Goal: Check status: Check status

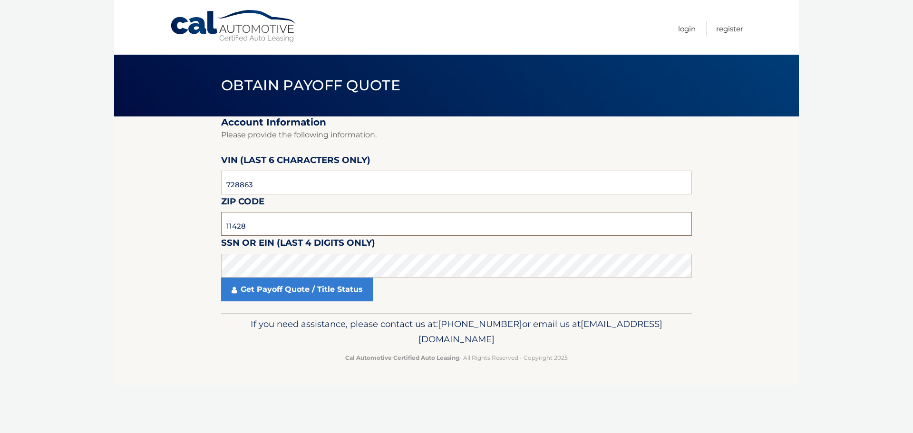
type input "11428"
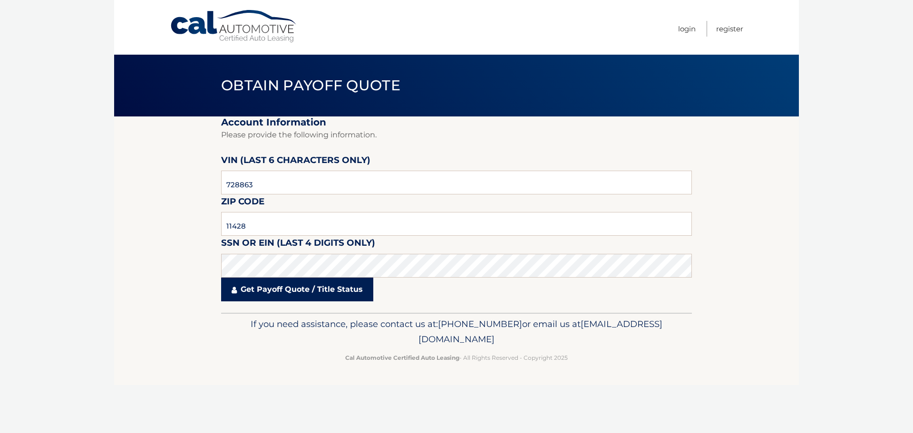
click at [312, 292] on link "Get Payoff Quote / Title Status" at bounding box center [297, 290] width 152 height 24
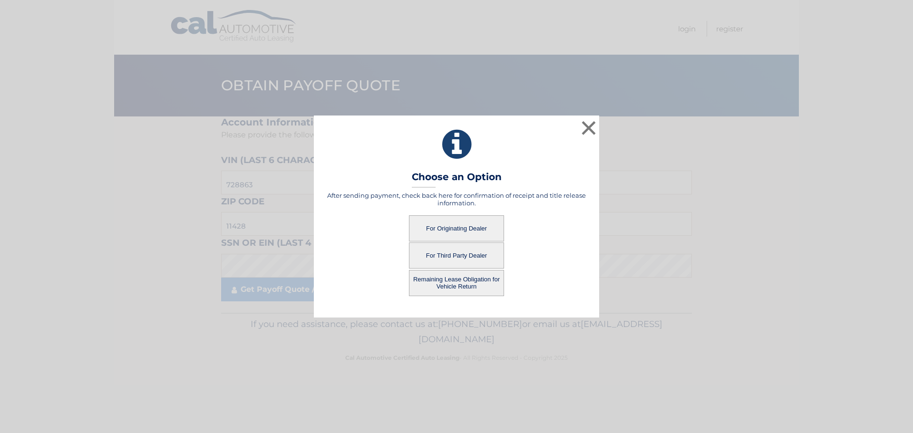
click at [442, 230] on button "For Originating Dealer" at bounding box center [456, 228] width 95 height 26
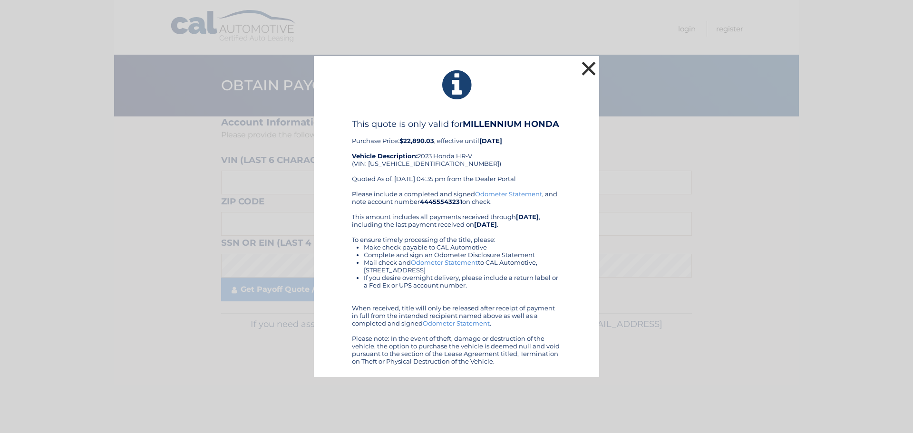
click at [587, 61] on button "×" at bounding box center [588, 68] width 19 height 19
